Goal: Task Accomplishment & Management: Complete application form

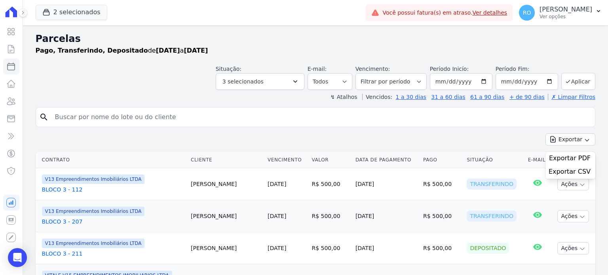
select select
click at [8, 101] on icon at bounding box center [11, 102] width 10 height 10
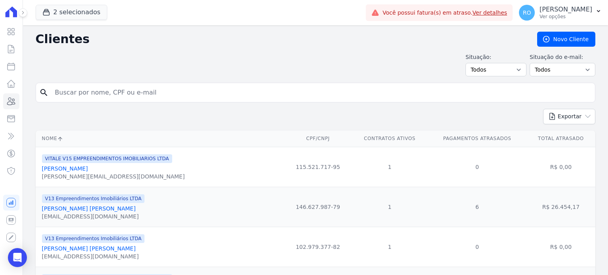
click at [128, 95] on input "search" at bounding box center [321, 93] width 542 height 16
type input "[PERSON_NAME]"
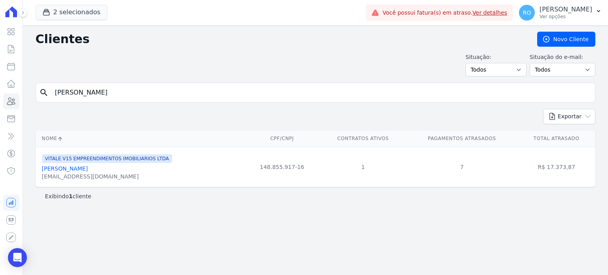
drag, startPoint x: 86, startPoint y: 169, endPoint x: 95, endPoint y: 165, distance: 9.2
click at [86, 169] on link "[PERSON_NAME]" at bounding box center [65, 169] width 46 height 6
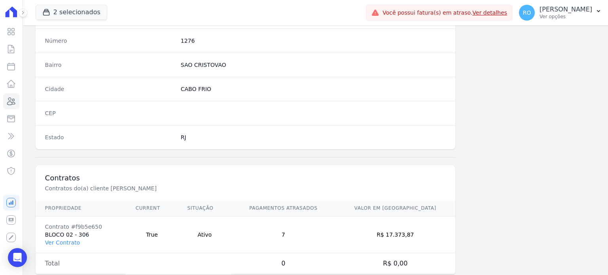
scroll to position [463, 0]
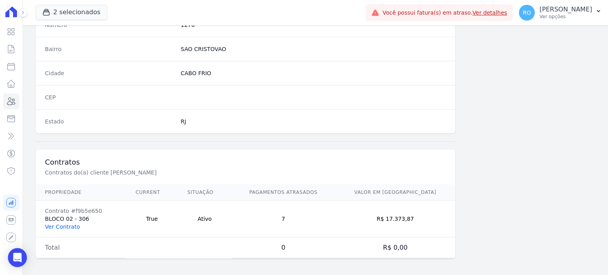
click at [76, 225] on link "Ver Contrato" at bounding box center [62, 227] width 35 height 6
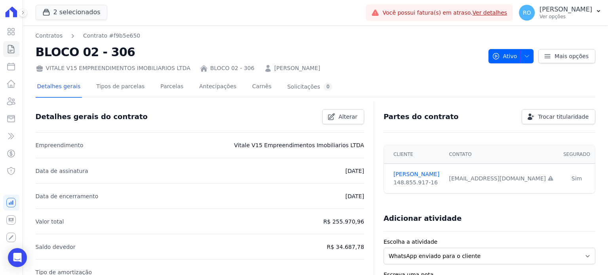
click at [146, 86] on div "Detalhes gerais Tipos de parcelas [GEOGRAPHIC_DATA] Antecipações [PERSON_NAME] …" at bounding box center [185, 87] width 299 height 21
drag, startPoint x: 156, startPoint y: 85, endPoint x: 160, endPoint y: 84, distance: 4.3
click at [159, 85] on link "Parcelas" at bounding box center [172, 87] width 26 height 21
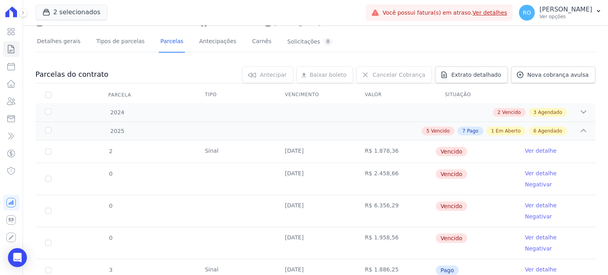
scroll to position [40, 0]
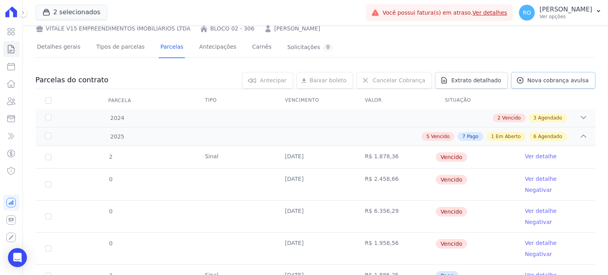
click at [535, 73] on link "Nova cobrança avulsa" at bounding box center [553, 80] width 84 height 17
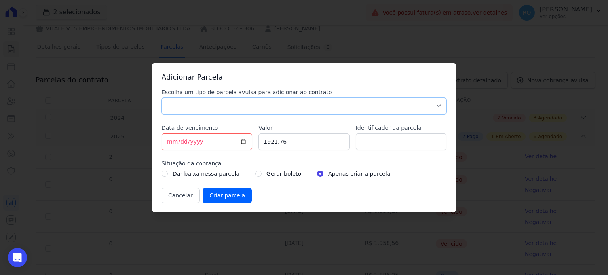
click at [182, 107] on select "Parcela Normal Sinal Caução Intercalada Chaves Pré Chaves Pós Chaves Taxas Quit…" at bounding box center [304, 106] width 285 height 17
select select "others"
click at [162, 98] on select "Parcela Normal Sinal Caução Intercalada Chaves Pré Chaves Pós Chaves Taxas Quit…" at bounding box center [304, 106] width 285 height 17
click at [245, 142] on input "[DATE]" at bounding box center [207, 141] width 91 height 17
type input "[DATE]"
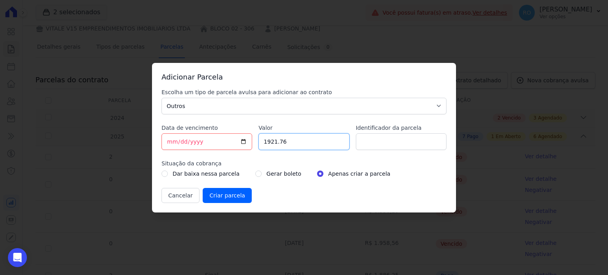
click at [300, 145] on input "1921.76" at bounding box center [304, 141] width 91 height 17
type input "3659.99"
type input "a"
type input "ACORDO"
click at [255, 172] on input "radio" at bounding box center [258, 174] width 6 height 6
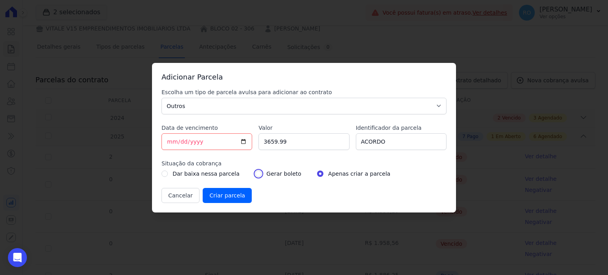
radio input "true"
drag, startPoint x: 225, startPoint y: 147, endPoint x: 219, endPoint y: 147, distance: 5.9
click at [219, 148] on div "Escolha um tipo de parcela avulsa para adicionar ao contrato Parcela Normal Sin…" at bounding box center [304, 145] width 285 height 115
type input "3656.99"
click at [234, 194] on input "Criar parcela" at bounding box center [227, 195] width 49 height 15
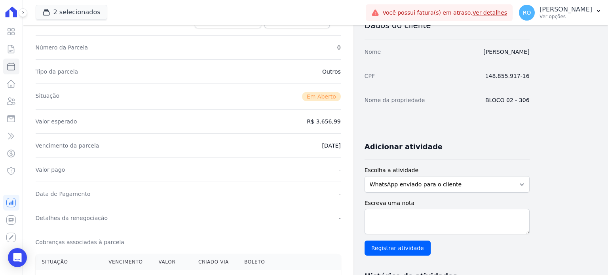
scroll to position [119, 0]
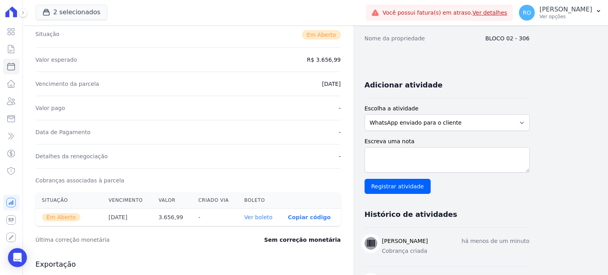
click at [267, 215] on link "Ver boleto" at bounding box center [258, 217] width 28 height 6
